Goal: Transaction & Acquisition: Purchase product/service

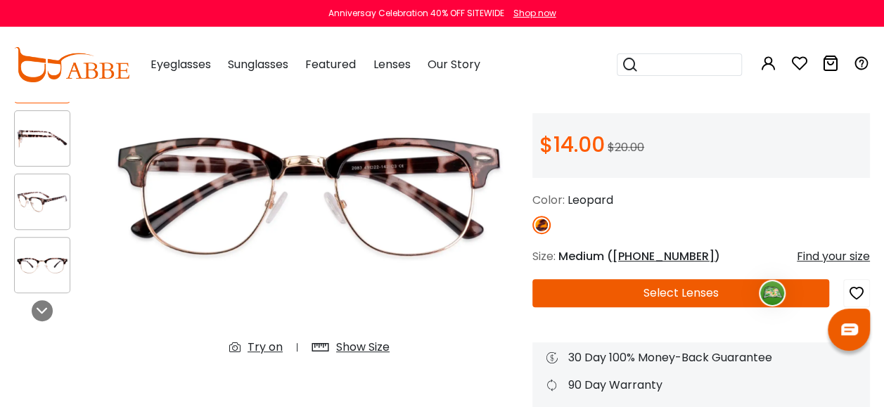
type input "**********"
click at [608, 294] on button "Select Lenses" at bounding box center [680, 293] width 297 height 28
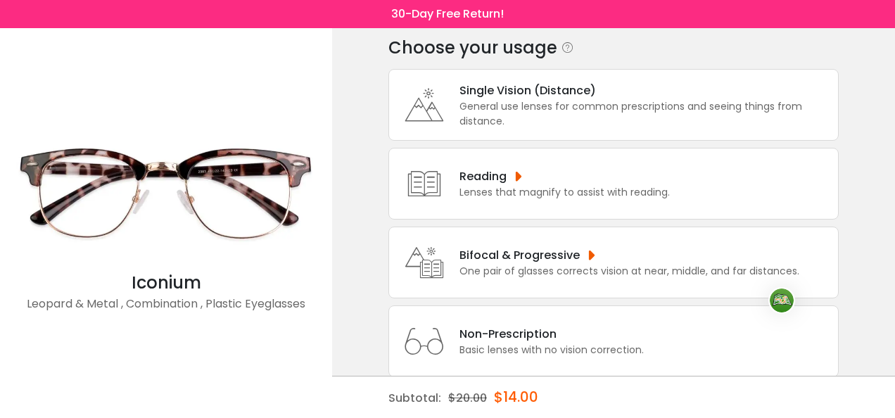
scroll to position [70, 0]
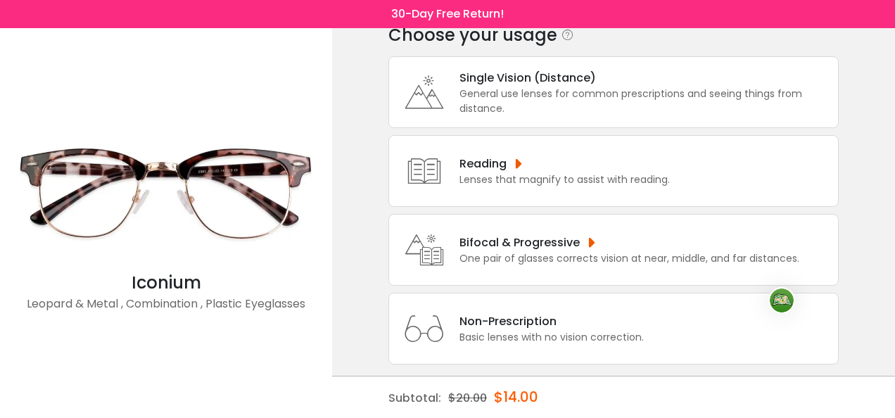
click at [544, 258] on div "One pair of glasses corrects vision at near, middle, and far distances." at bounding box center [629, 258] width 340 height 15
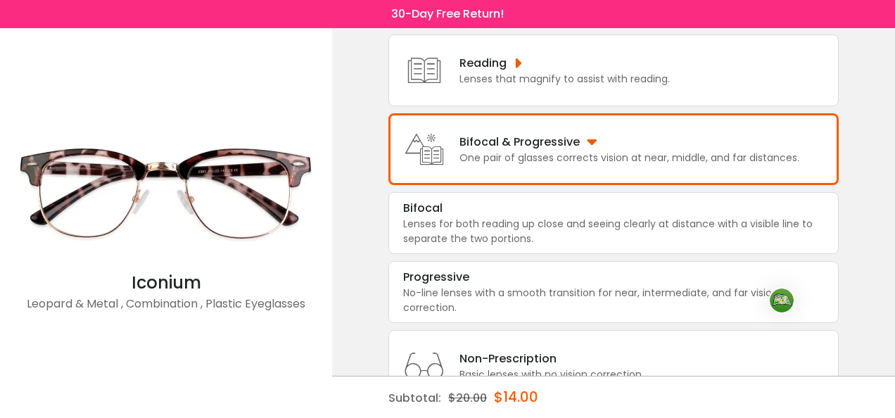
scroll to position [193, 0]
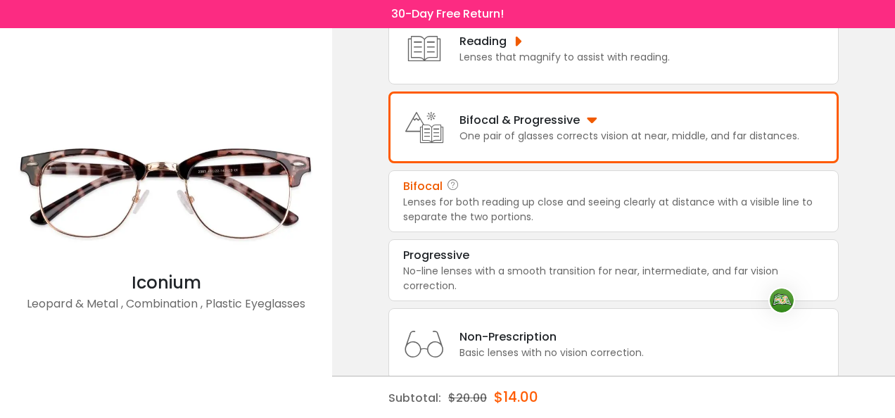
click at [549, 196] on div "Lenses for both reading up close and seeing clearly at distance with a visible …" at bounding box center [613, 210] width 421 height 30
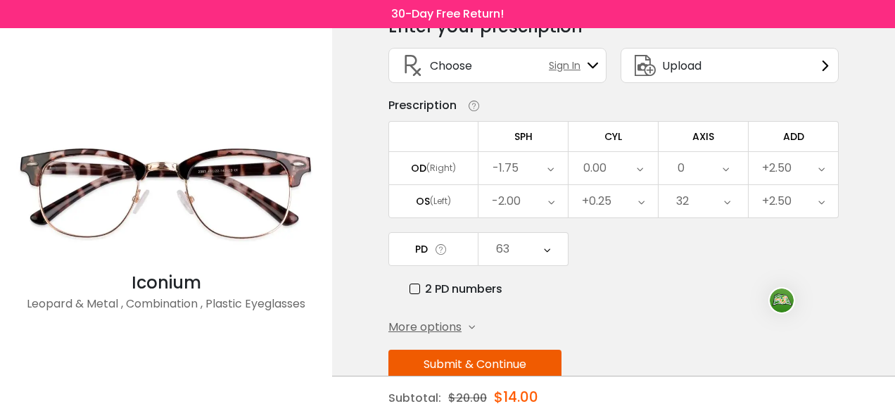
scroll to position [107, 0]
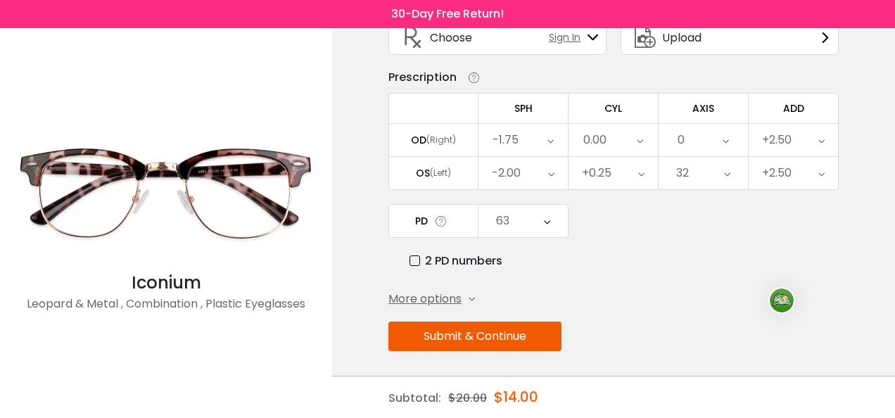
click at [449, 330] on button "Submit & Continue" at bounding box center [474, 336] width 173 height 30
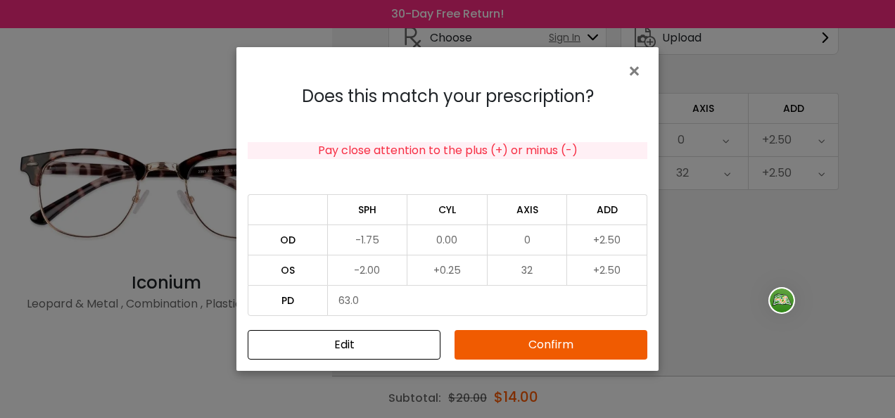
click at [535, 337] on button "Confirm" at bounding box center [550, 345] width 193 height 30
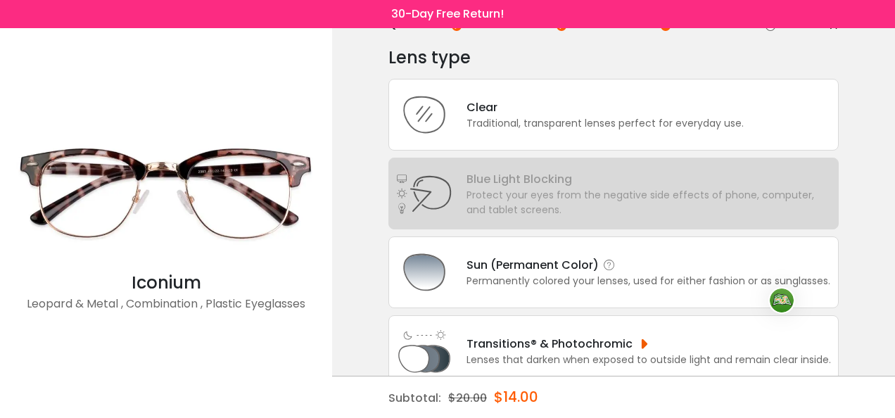
scroll to position [141, 0]
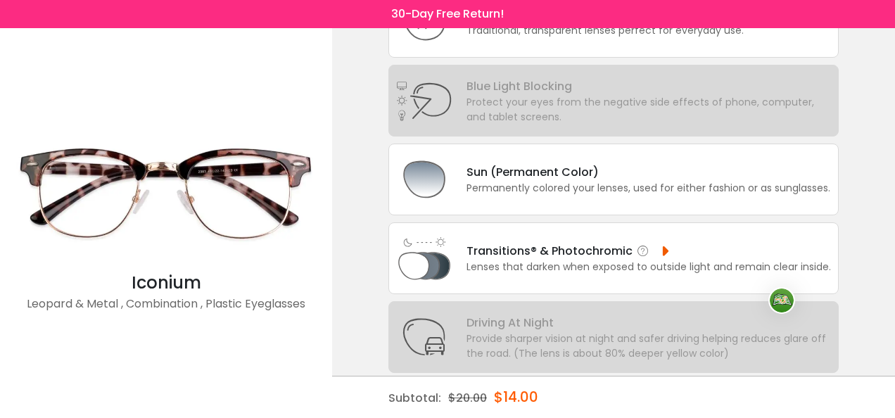
click at [589, 263] on div "Lenses that darken when exposed to outside light and remain clear inside." at bounding box center [648, 267] width 364 height 15
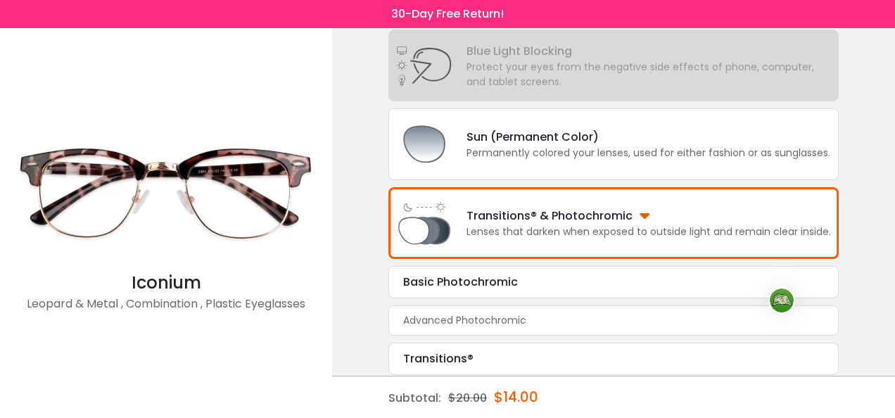
scroll to position [201, 0]
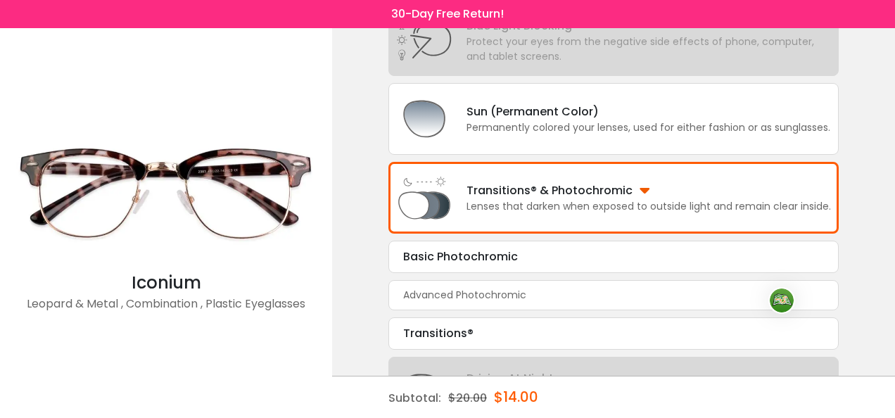
click at [504, 257] on div "Basic Photochromic" at bounding box center [613, 256] width 421 height 17
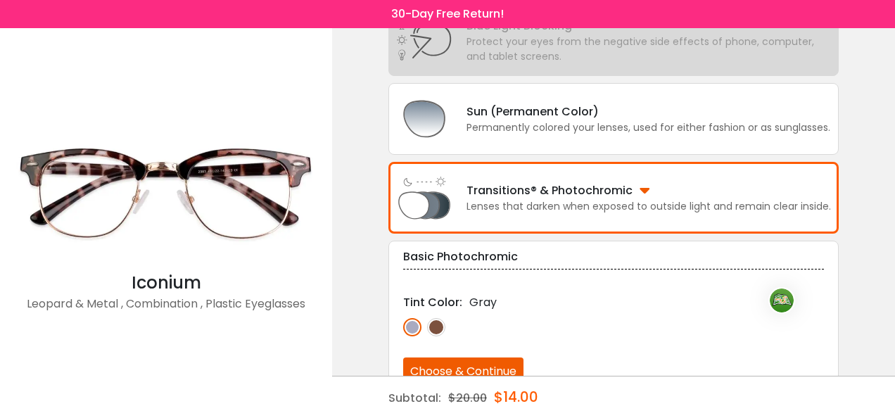
click at [504, 258] on div "Lens type Clear Traditional, transparent lenses perfect for everyday use. Blue …" at bounding box center [613, 258] width 450 height 737
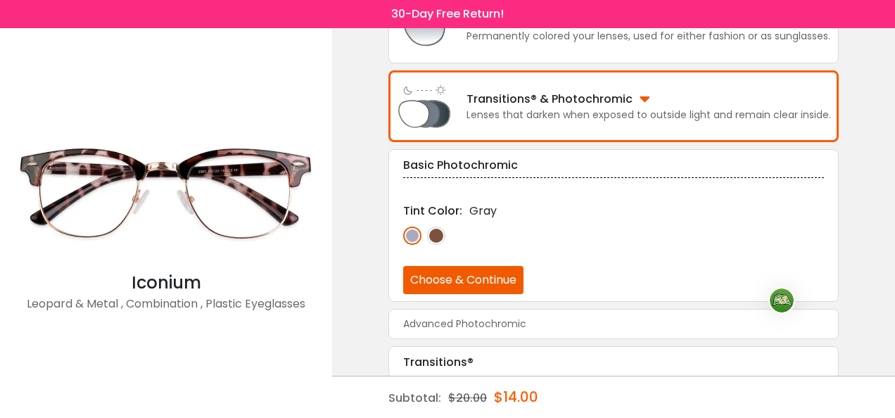
scroll to position [299, 0]
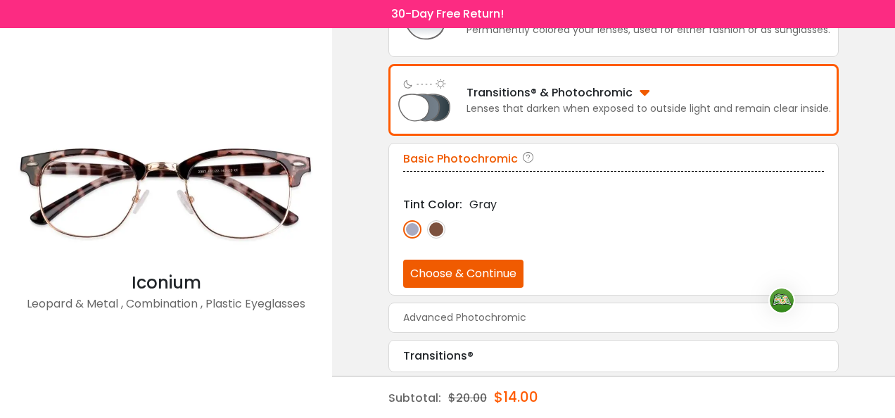
click at [464, 269] on button "Choose & Continue" at bounding box center [463, 274] width 120 height 28
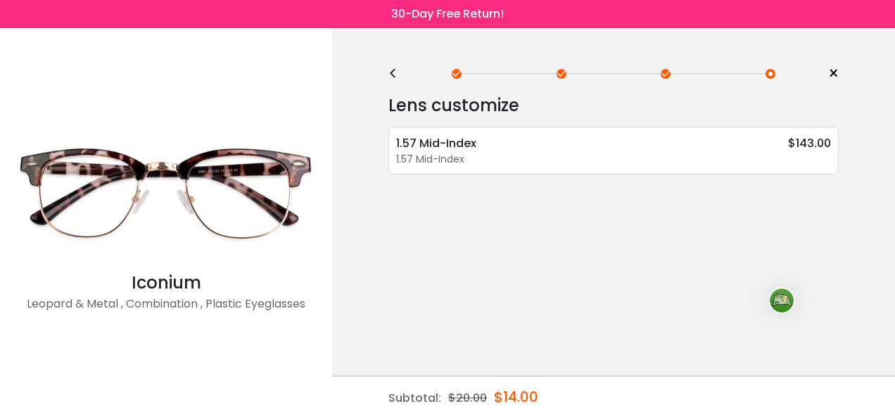
scroll to position [0, 0]
